Goal: Communication & Community: Connect with others

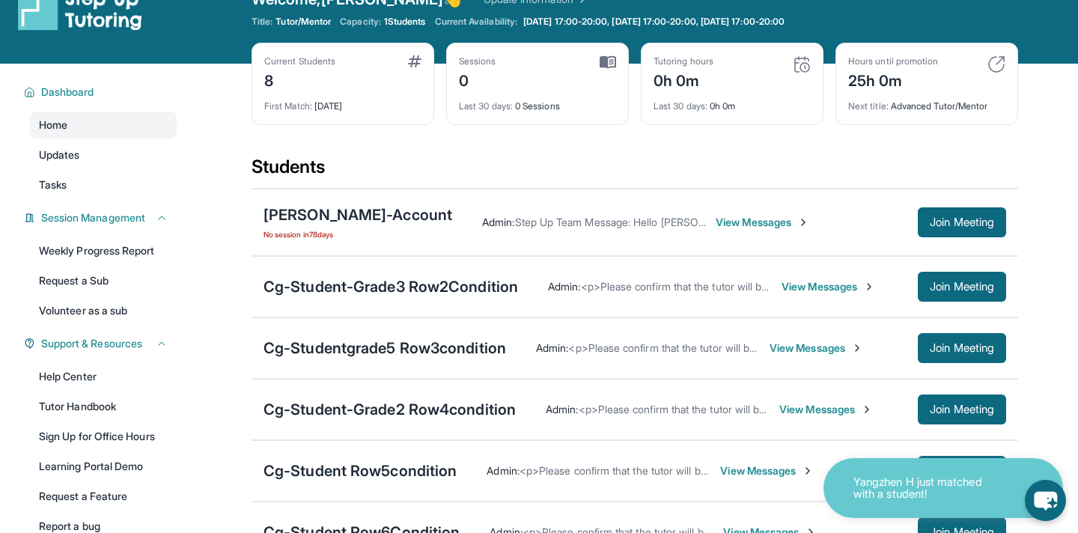
scroll to position [40, 0]
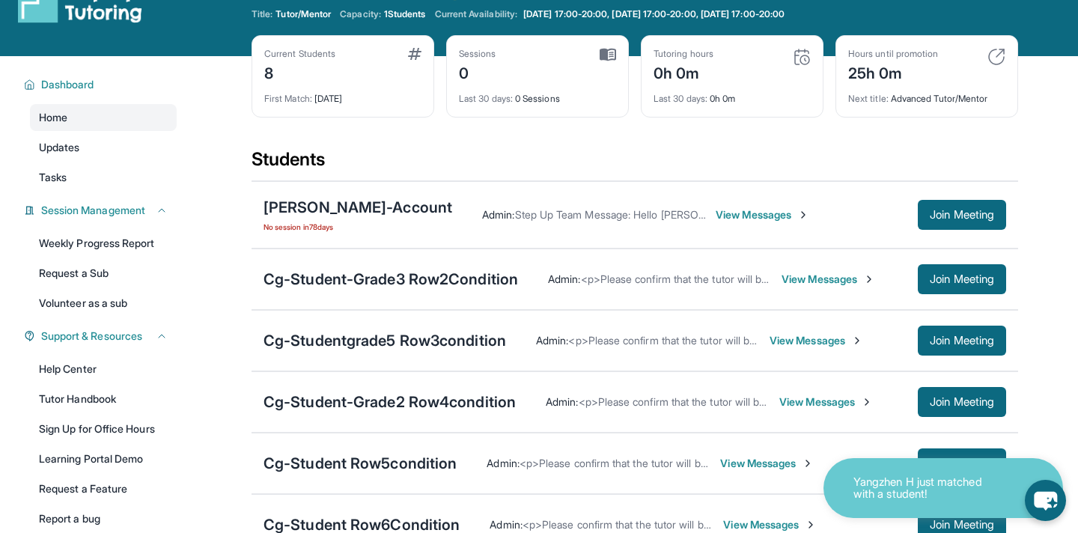
click at [810, 282] on span "View Messages" at bounding box center [829, 279] width 94 height 15
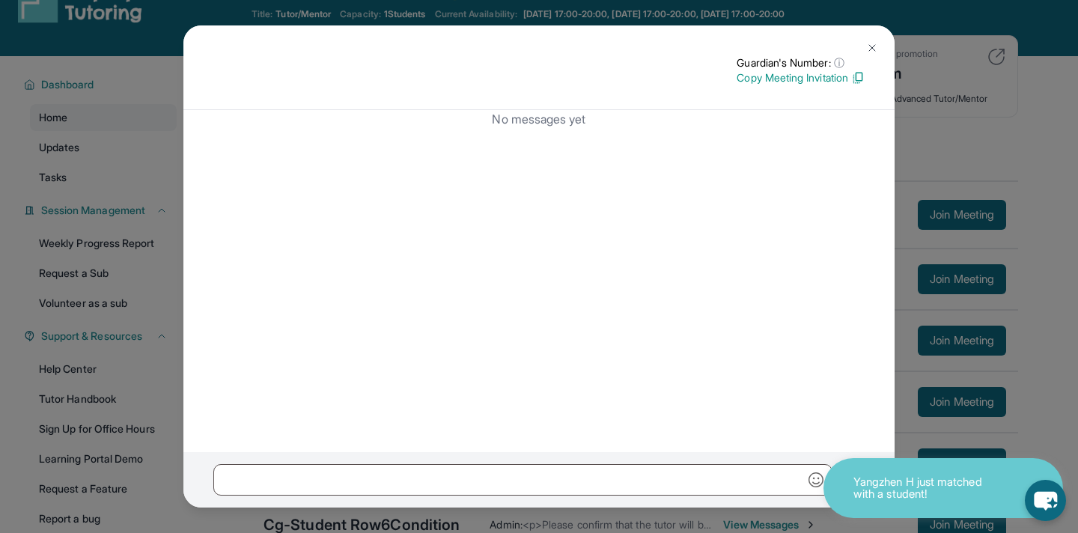
click at [872, 36] on button at bounding box center [873, 48] width 30 height 30
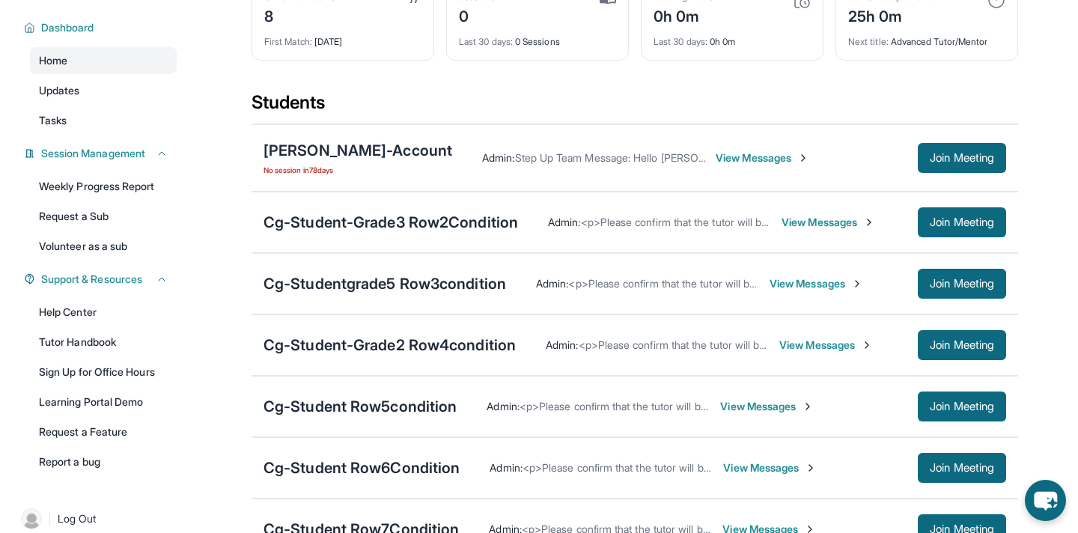
scroll to position [98, 0]
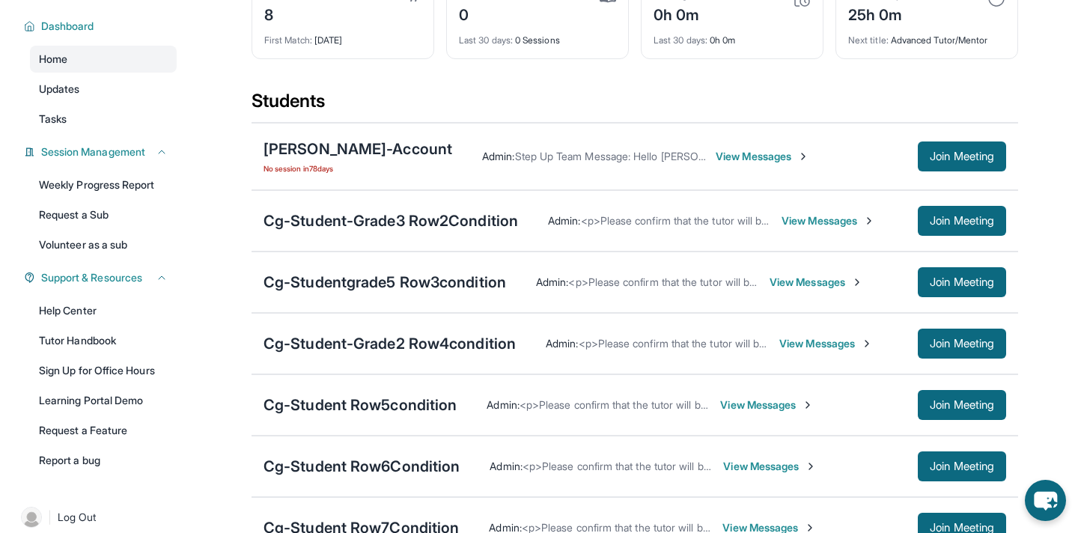
click at [814, 226] on span "View Messages" at bounding box center [829, 220] width 94 height 15
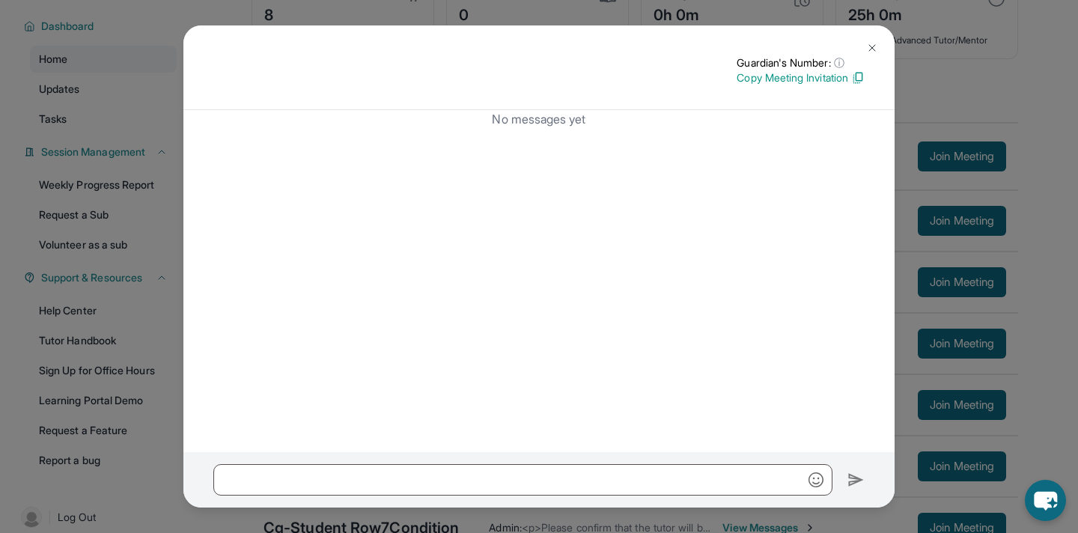
click at [865, 49] on button at bounding box center [873, 48] width 30 height 30
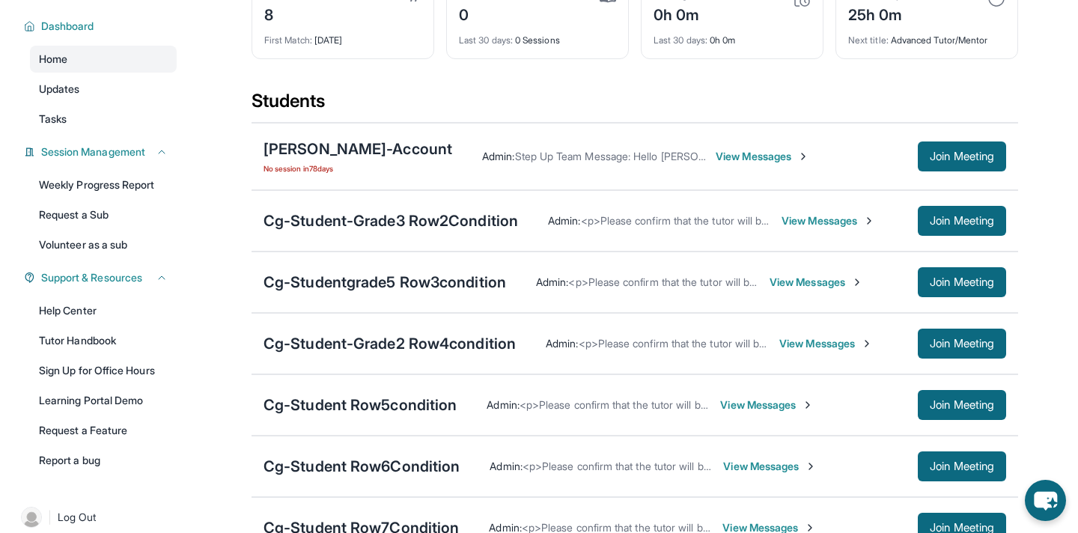
click at [737, 155] on span "View Messages" at bounding box center [763, 156] width 94 height 15
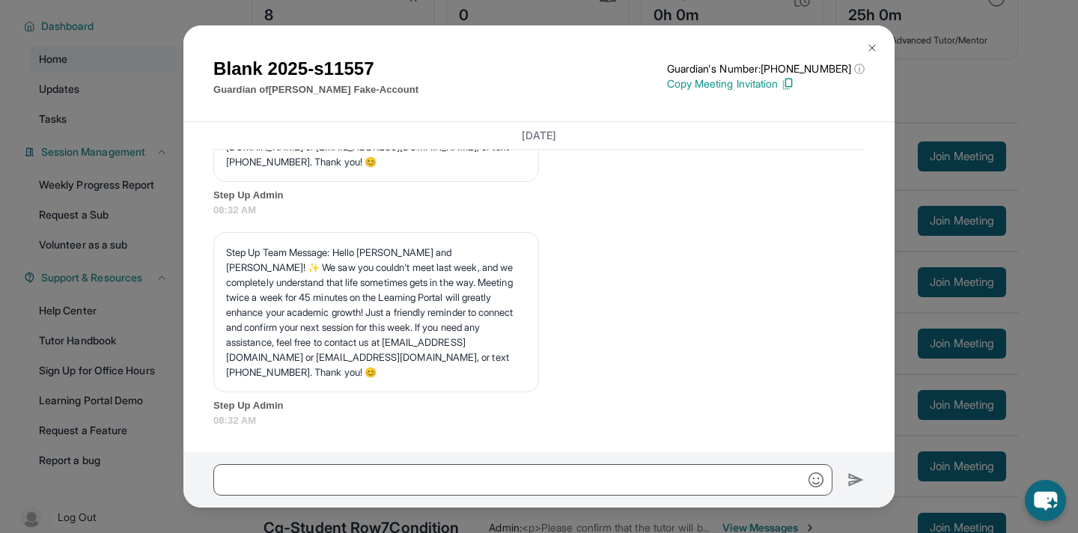
scroll to position [8611, 0]
click at [872, 47] on img at bounding box center [872, 48] width 12 height 12
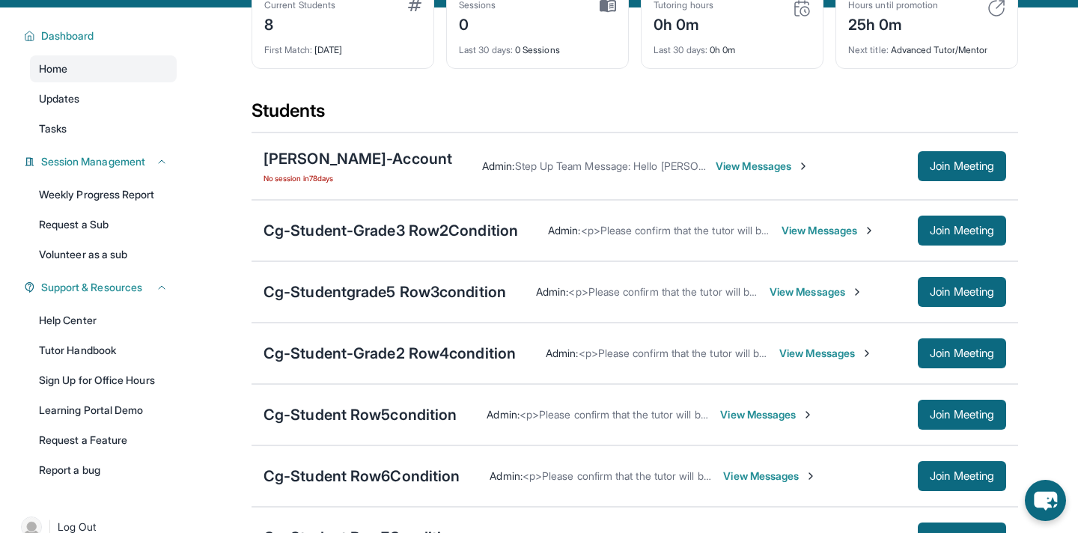
scroll to position [85, 0]
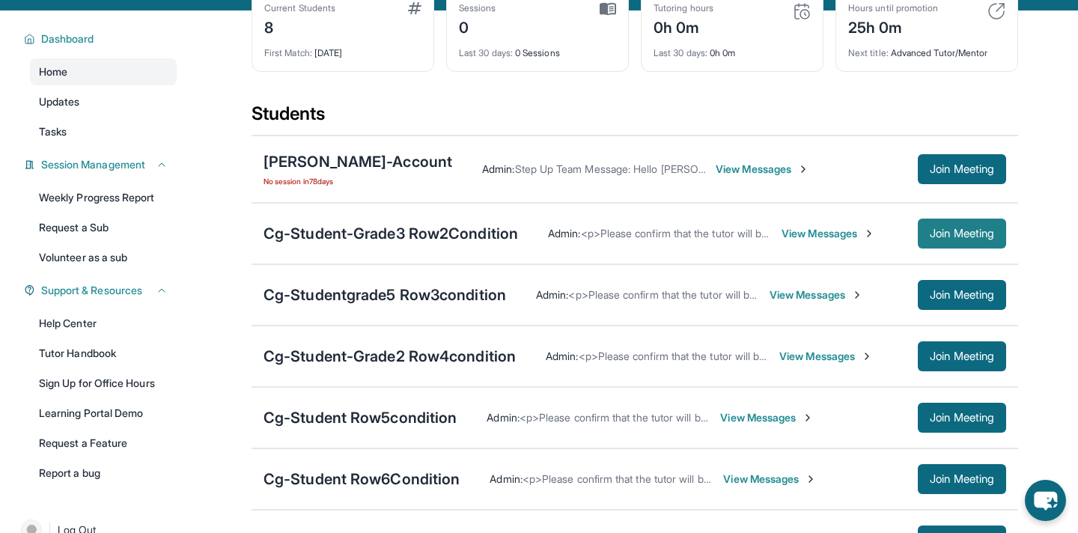
click at [936, 229] on span "Join Meeting" at bounding box center [962, 233] width 64 height 9
